Goal: Navigation & Orientation: Go to known website

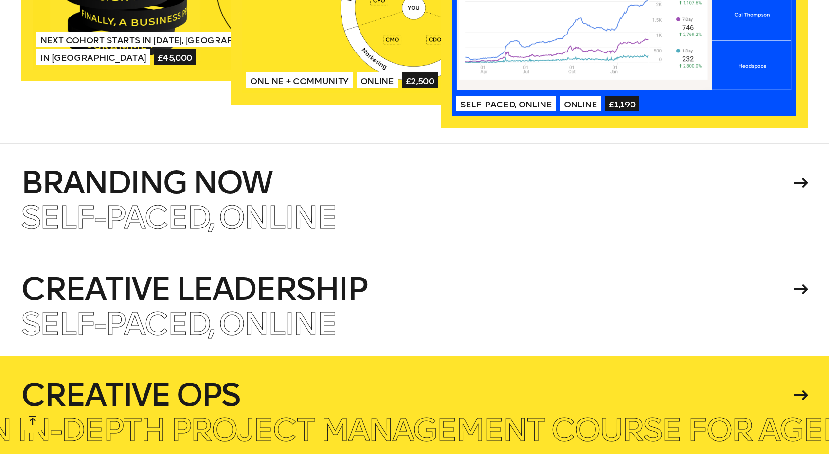
scroll to position [2223, 0]
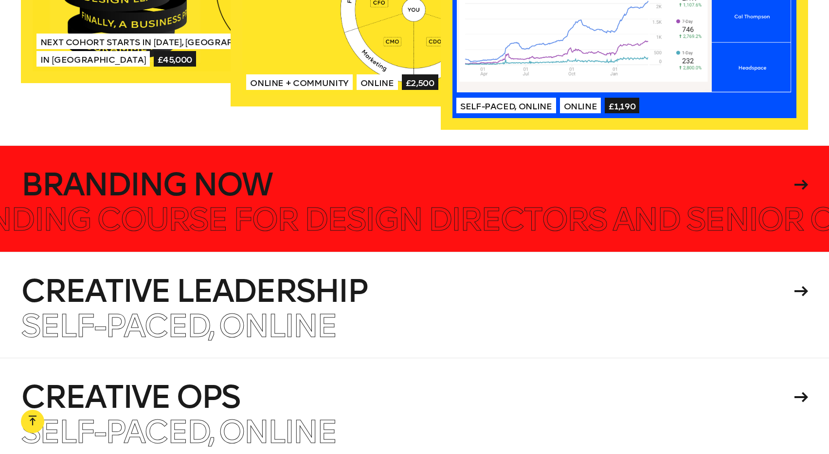
click at [803, 179] on icon at bounding box center [801, 184] width 14 height 10
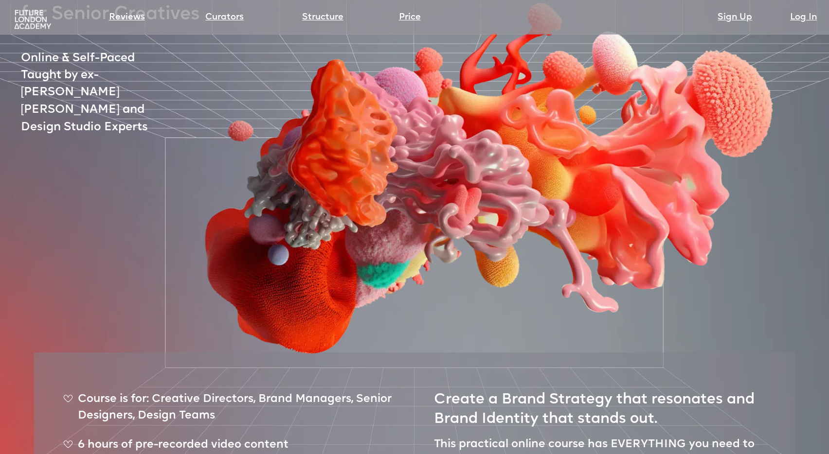
scroll to position [82, 0]
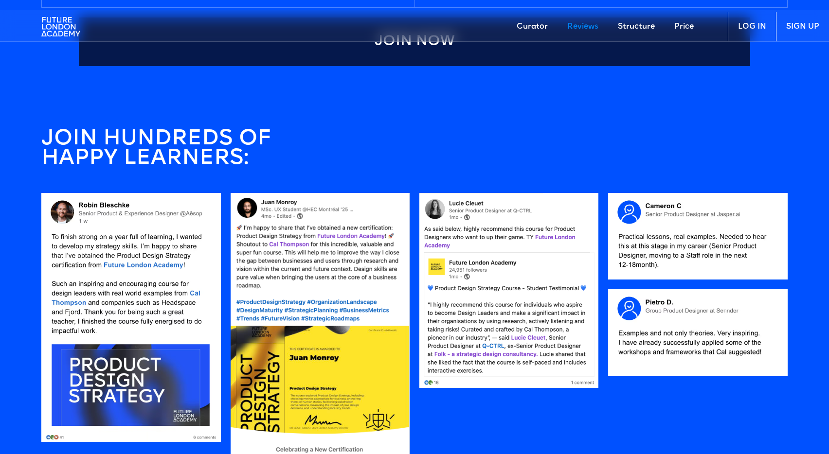
scroll to position [928, 0]
